Goal: Find specific page/section: Find specific page/section

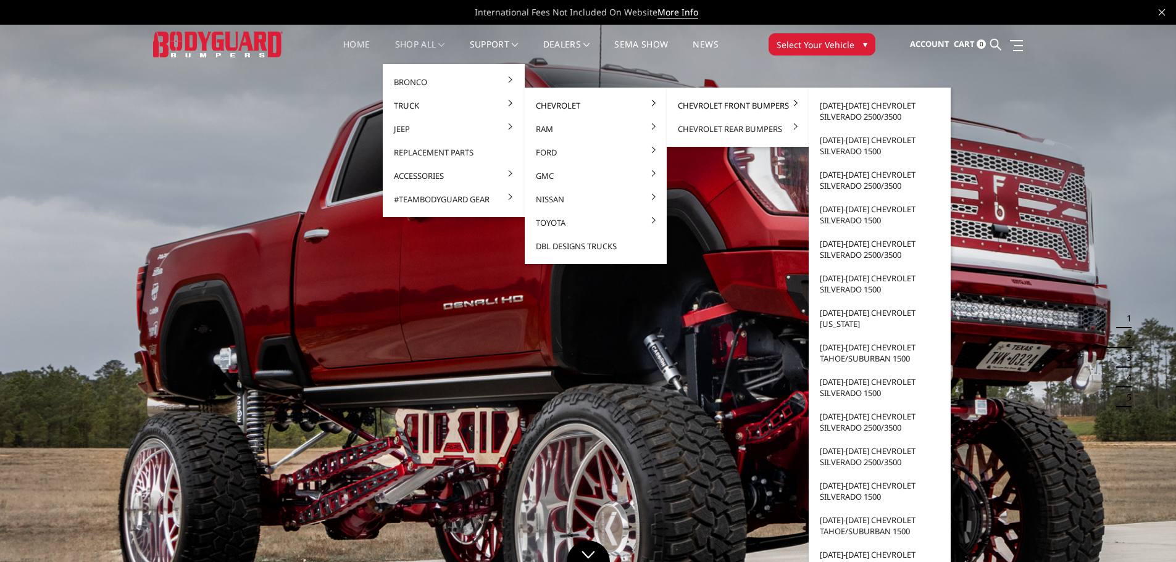
click at [706, 104] on link "Chevrolet Front Bumpers" at bounding box center [738, 105] width 132 height 23
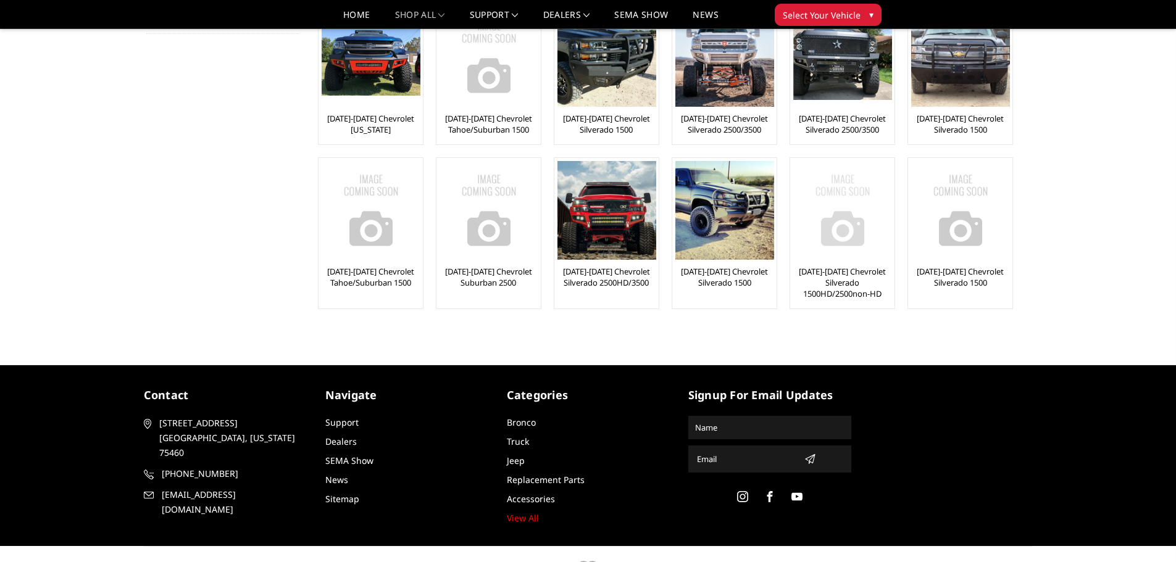
scroll to position [258, 0]
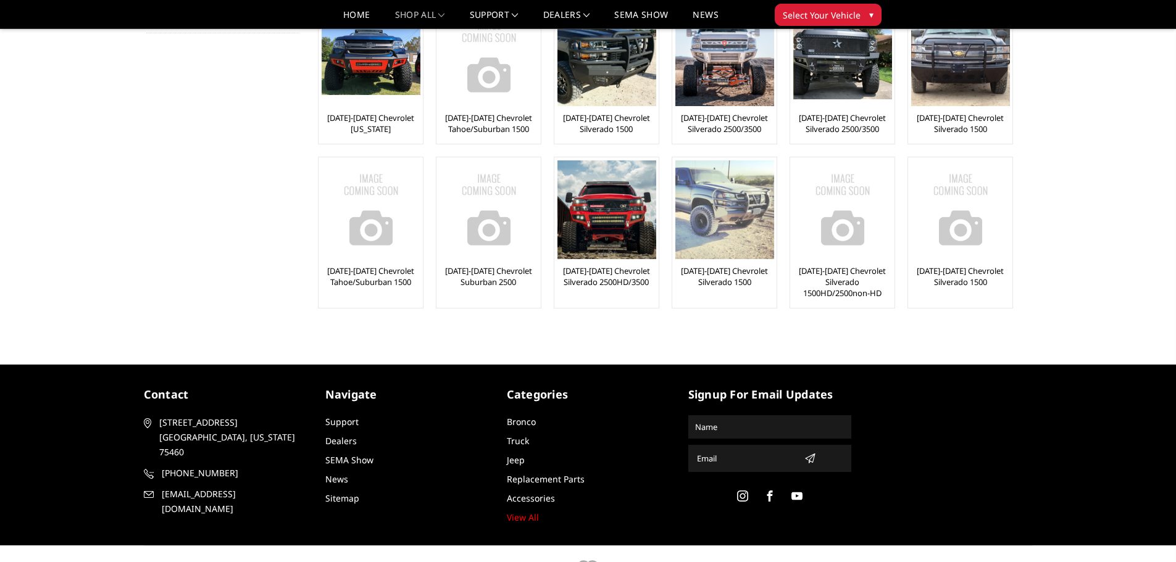
click at [746, 246] on img at bounding box center [724, 210] width 99 height 99
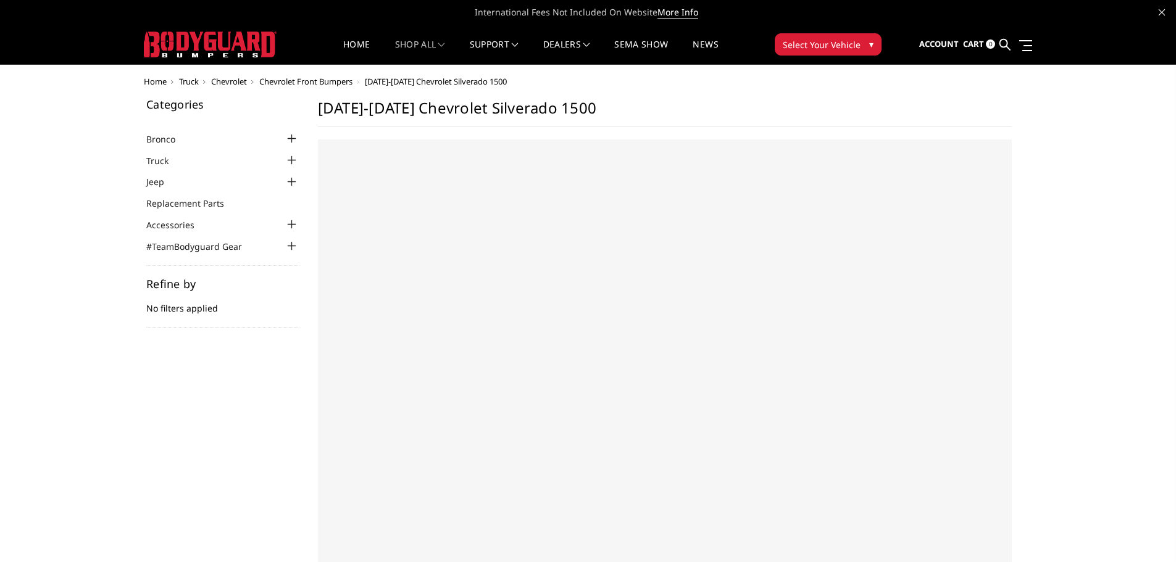
select select "US"
